Goal: Transaction & Acquisition: Obtain resource

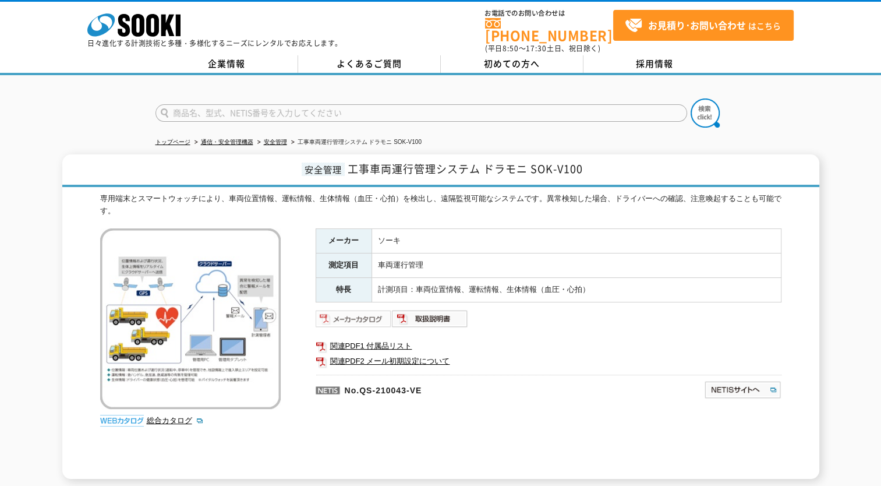
click at [352, 309] on img at bounding box center [354, 318] width 76 height 19
click at [740, 381] on img at bounding box center [742, 389] width 77 height 19
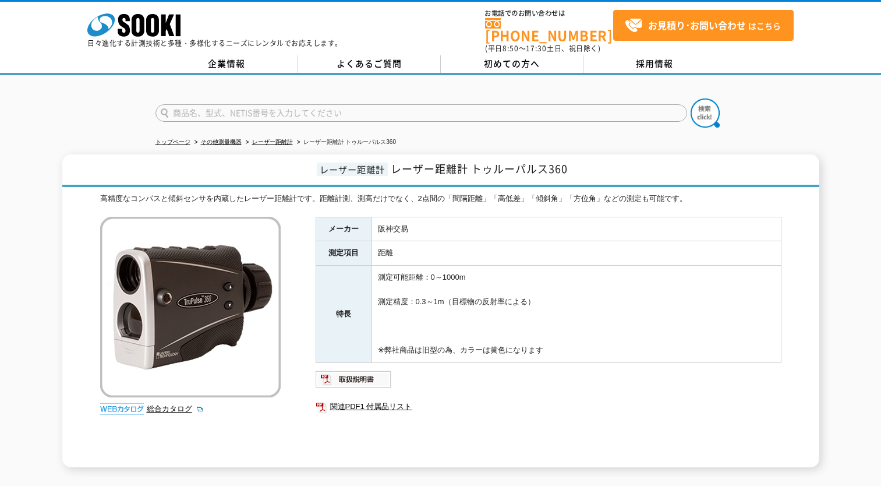
click at [287, 169] on h1 "レーザー距離計 レーザー距離計 トゥルーパルス360" at bounding box center [440, 170] width 757 height 33
click at [326, 371] on img at bounding box center [354, 379] width 76 height 19
drag, startPoint x: 417, startPoint y: 221, endPoint x: 377, endPoint y: 227, distance: 40.7
click at [377, 227] on td "阪神交易" at bounding box center [575, 229] width 409 height 24
copy td "阪神交易"
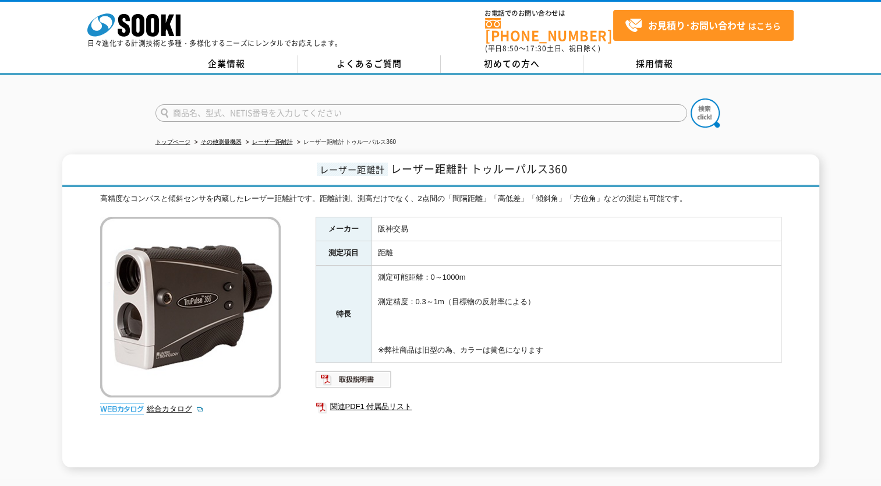
click at [383, 104] on input "text" at bounding box center [421, 112] width 532 height 17
type input "自動追尾"
click at [691, 98] on button at bounding box center [705, 112] width 29 height 29
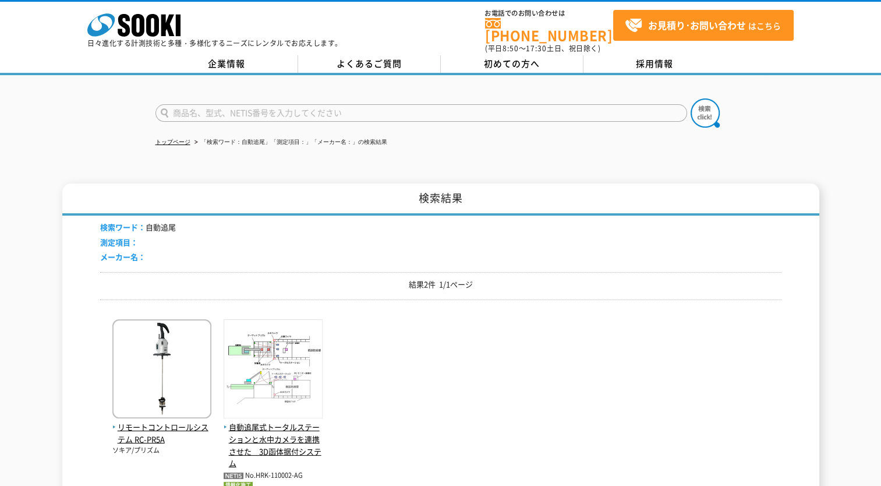
click at [431, 104] on input "text" at bounding box center [421, 112] width 532 height 17
type input "GT1203"
click at [691, 98] on button at bounding box center [705, 112] width 29 height 29
